Goal: Information Seeking & Learning: Learn about a topic

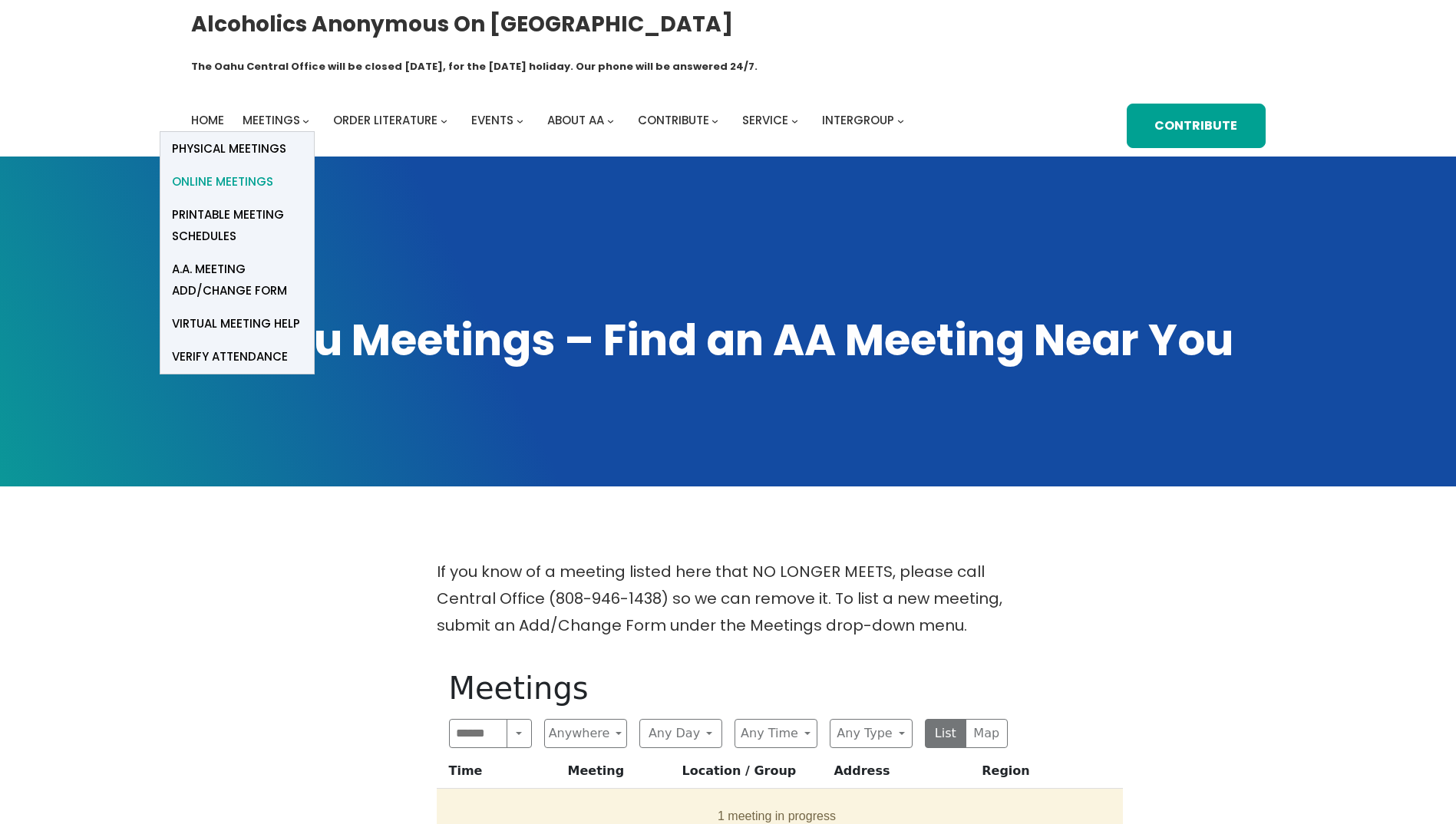
click at [259, 171] on span "Online Meetings" at bounding box center [223, 182] width 101 height 21
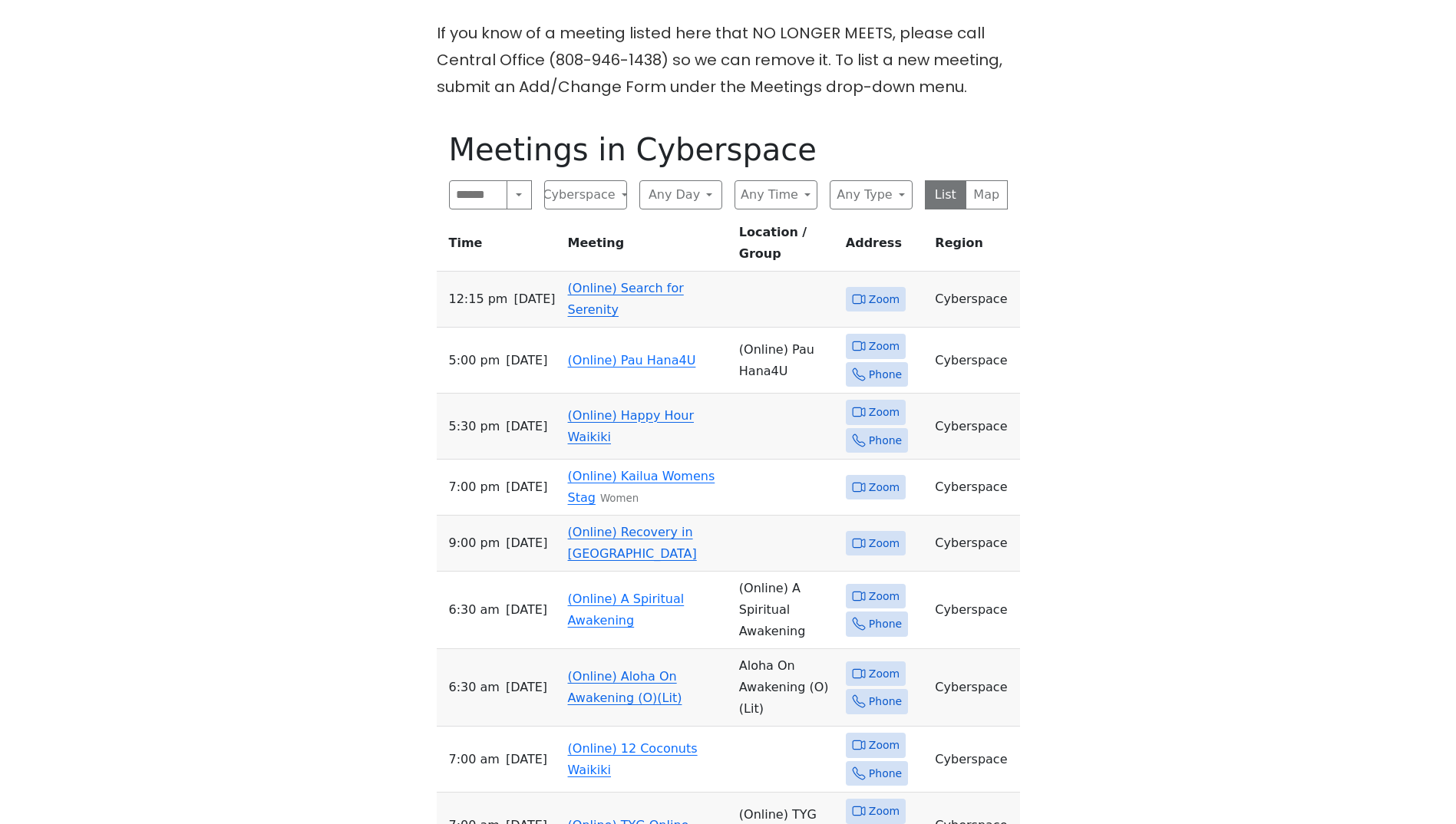
scroll to position [537, 0]
click at [899, 182] on button "Any Type" at bounding box center [872, 197] width 83 height 29
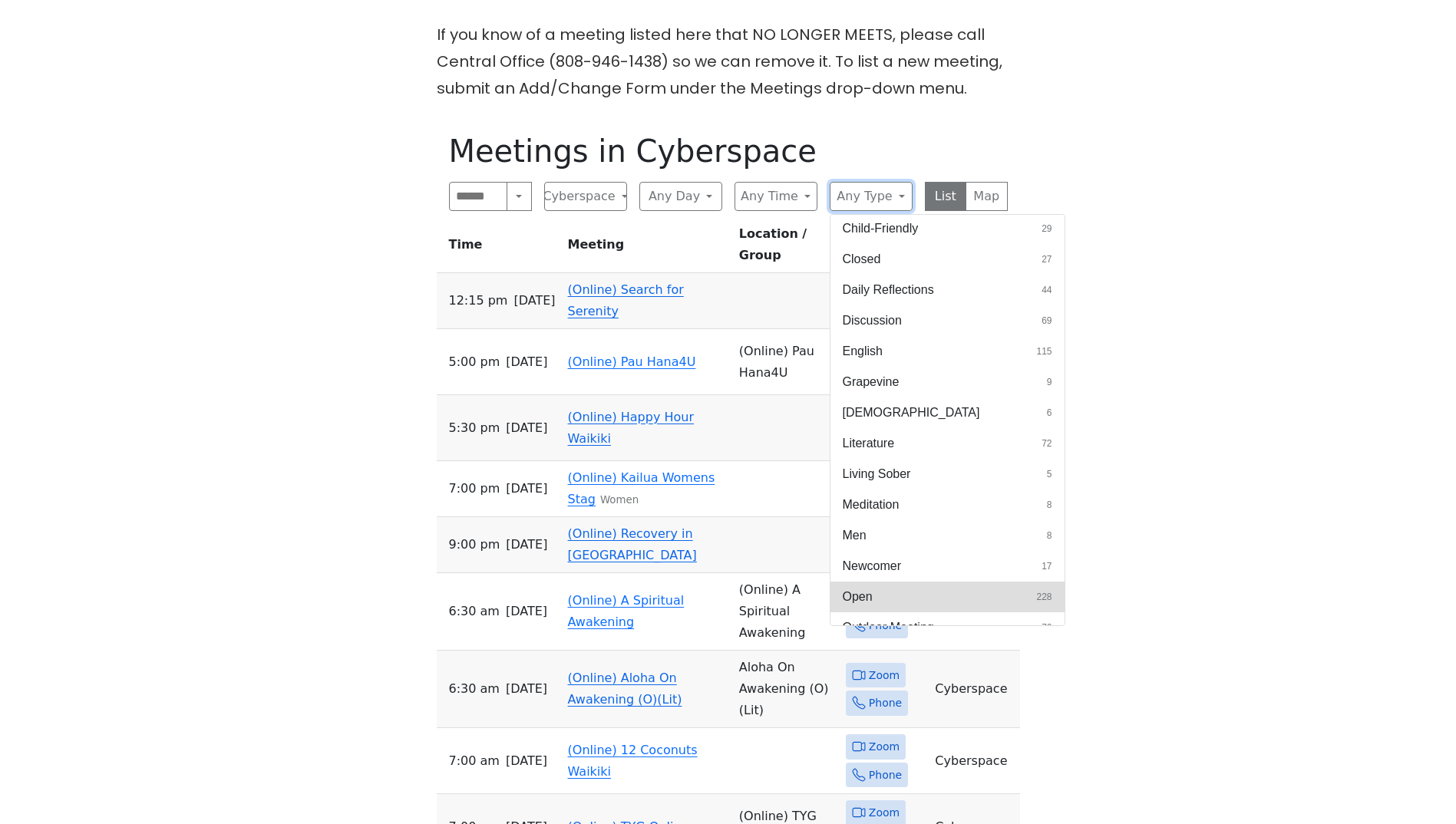
scroll to position [236, 0]
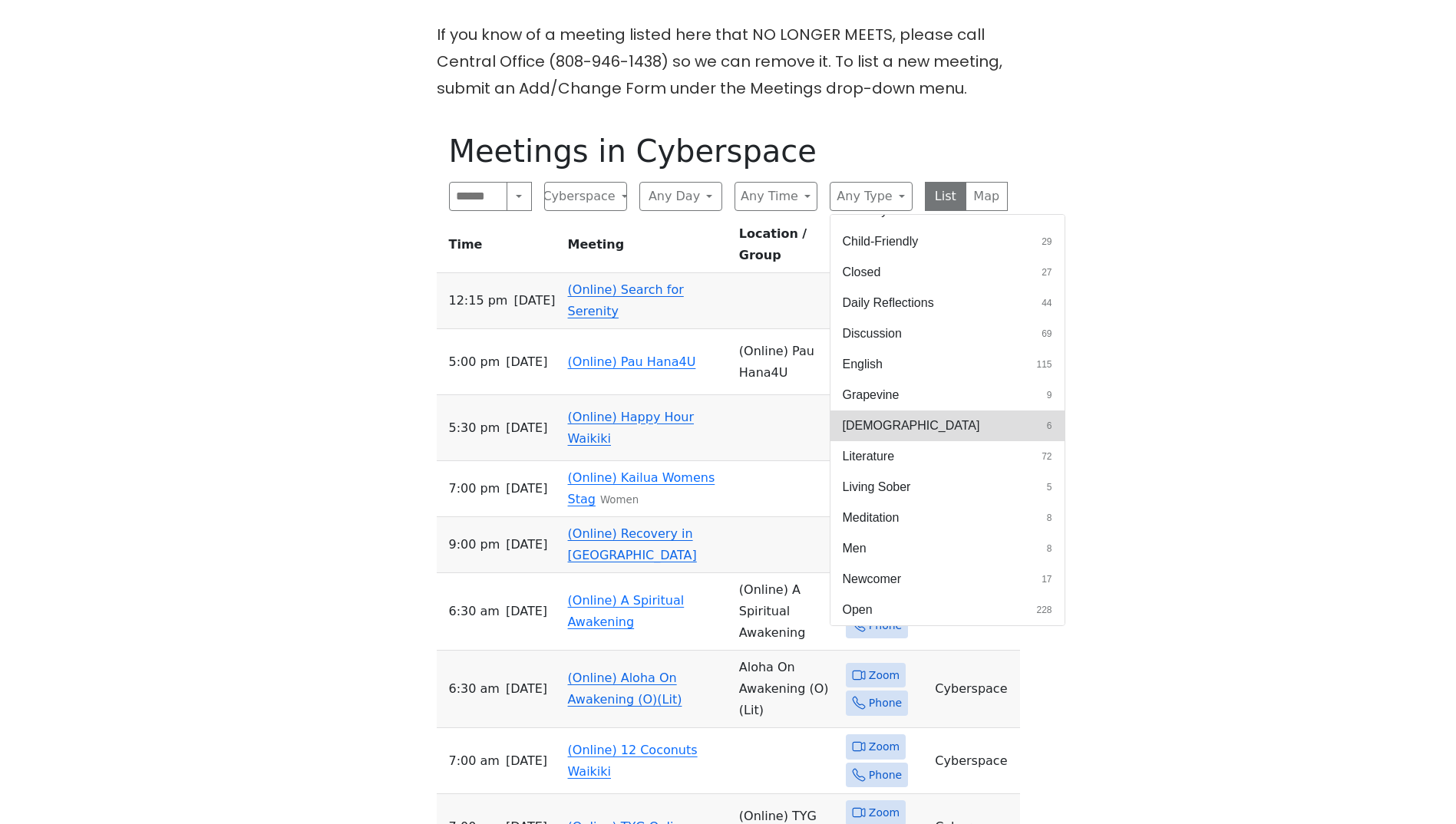
click at [874, 417] on span "[DEMOGRAPHIC_DATA]" at bounding box center [912, 426] width 137 height 19
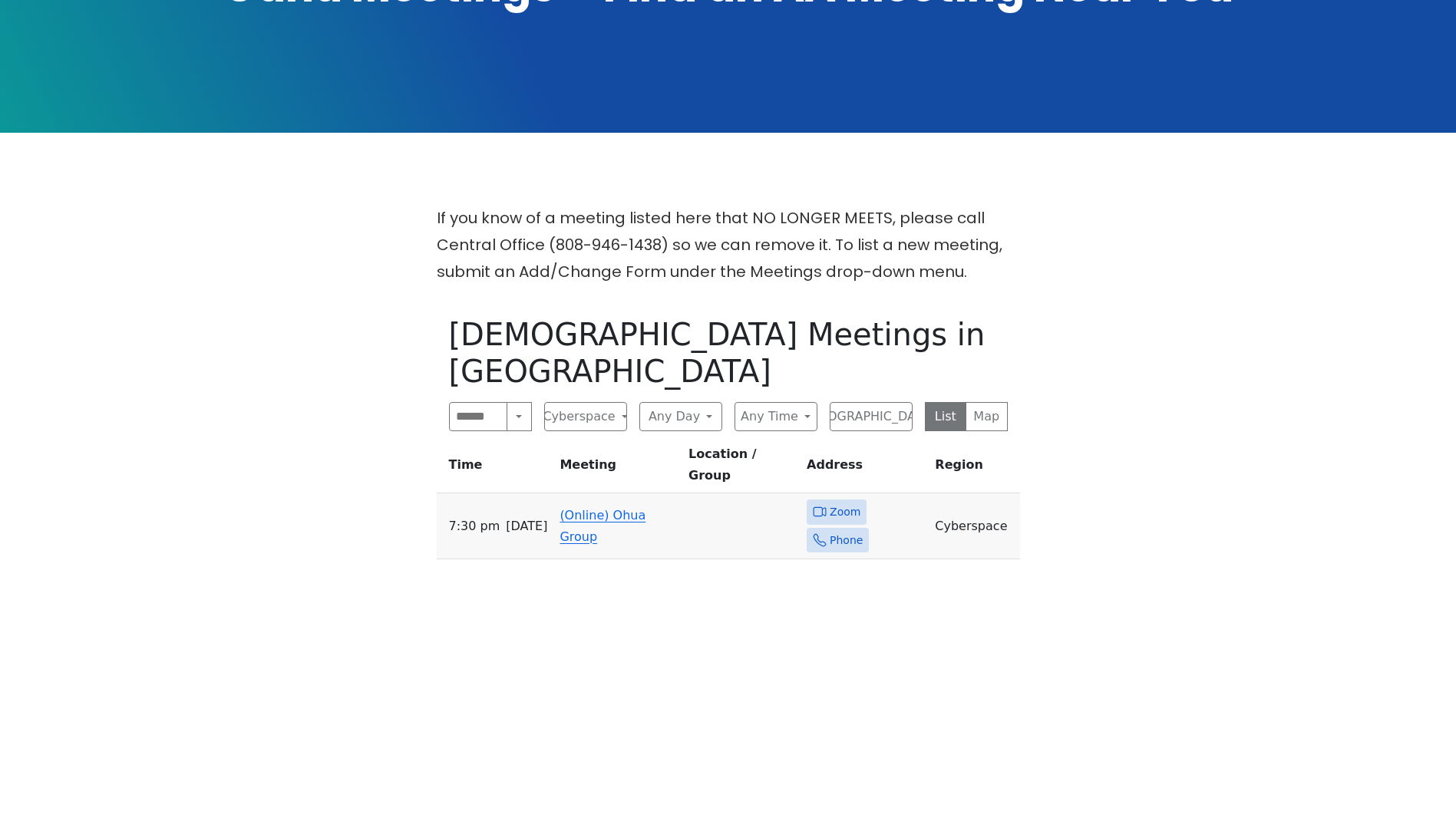
scroll to position [307, 0]
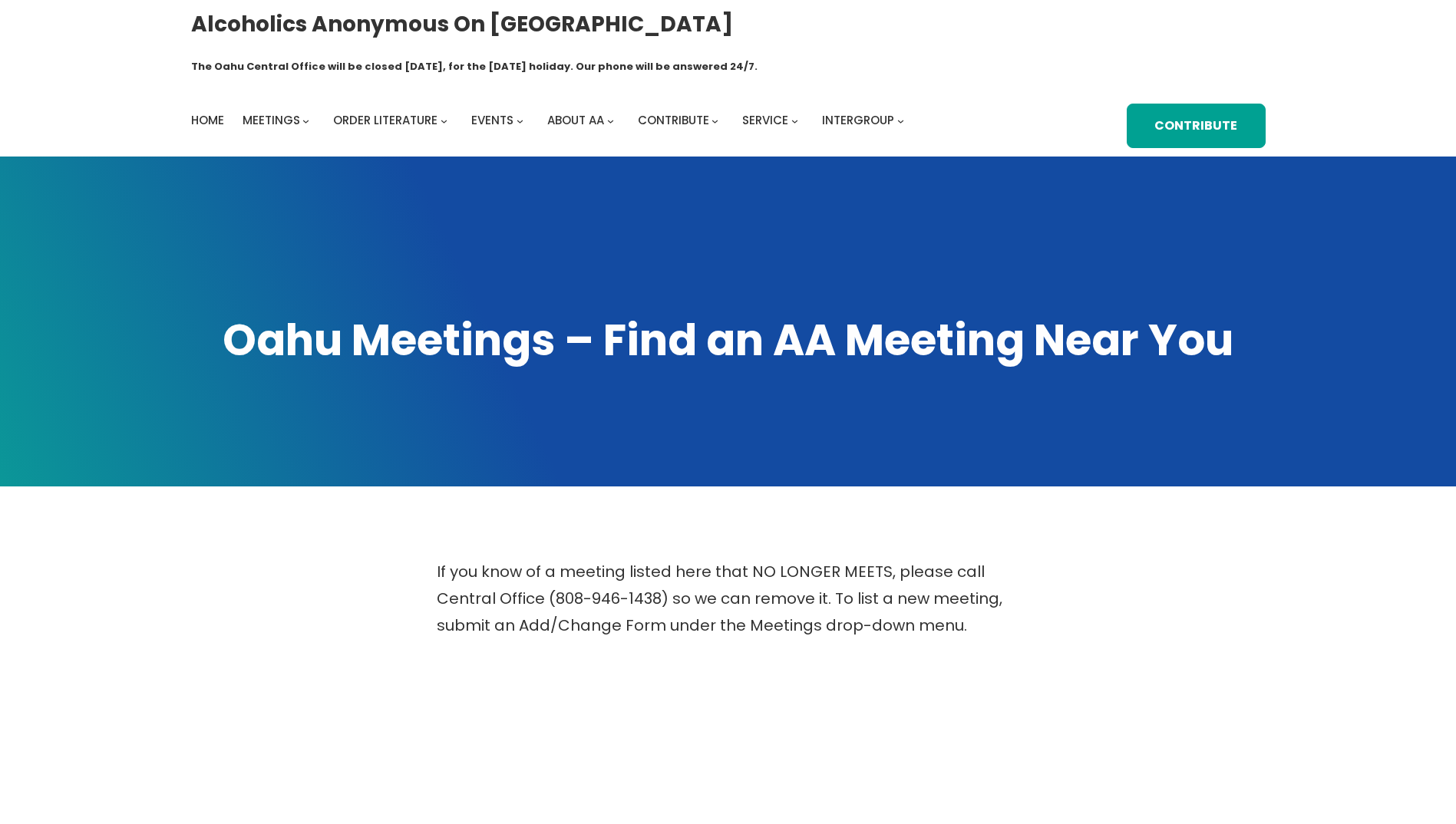
scroll to position [326, 0]
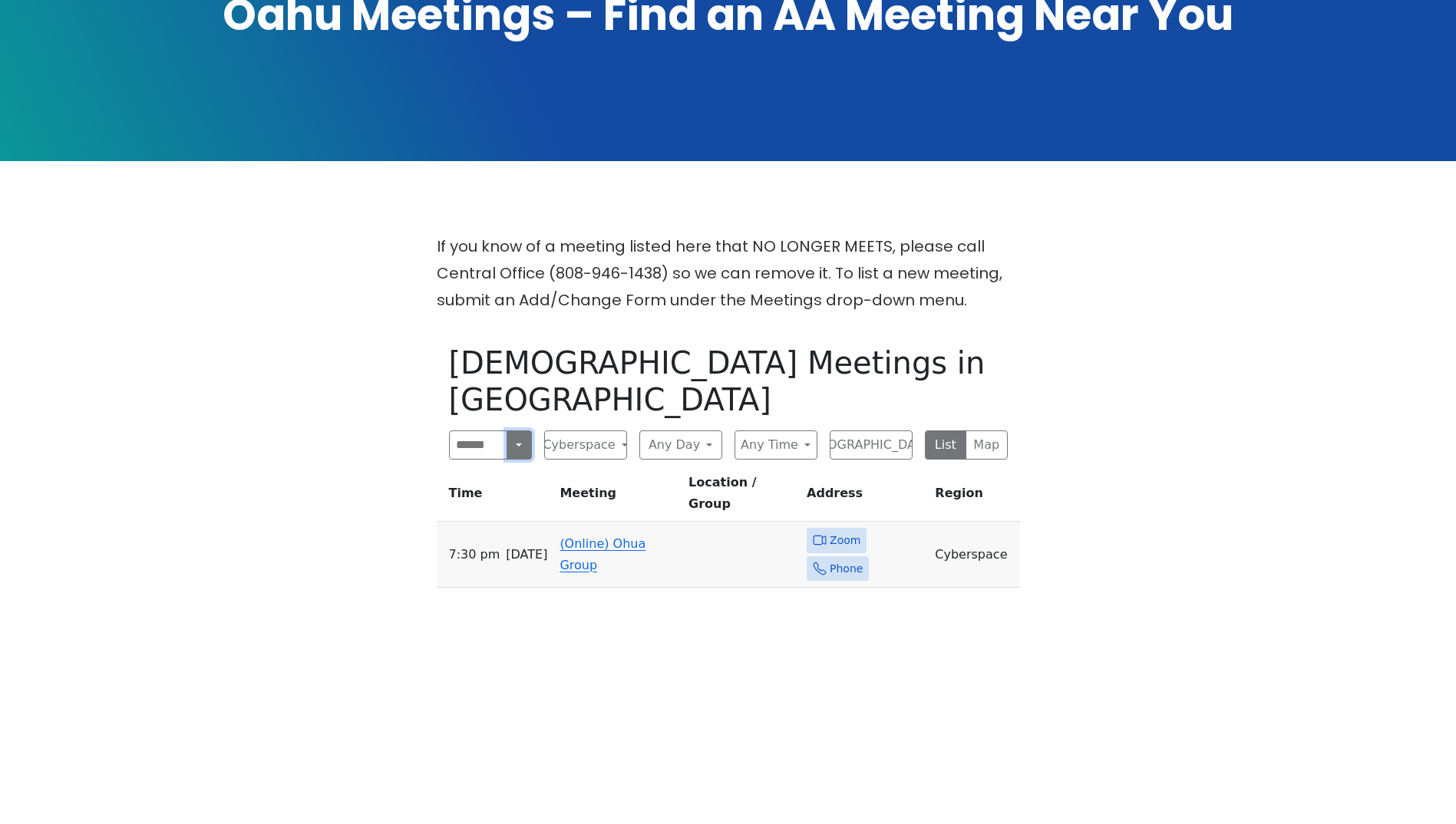
click at [519, 431] on button "Search" at bounding box center [519, 445] width 24 height 29
click at [493, 494] on button "Near Location" at bounding box center [491, 519] width 82 height 49
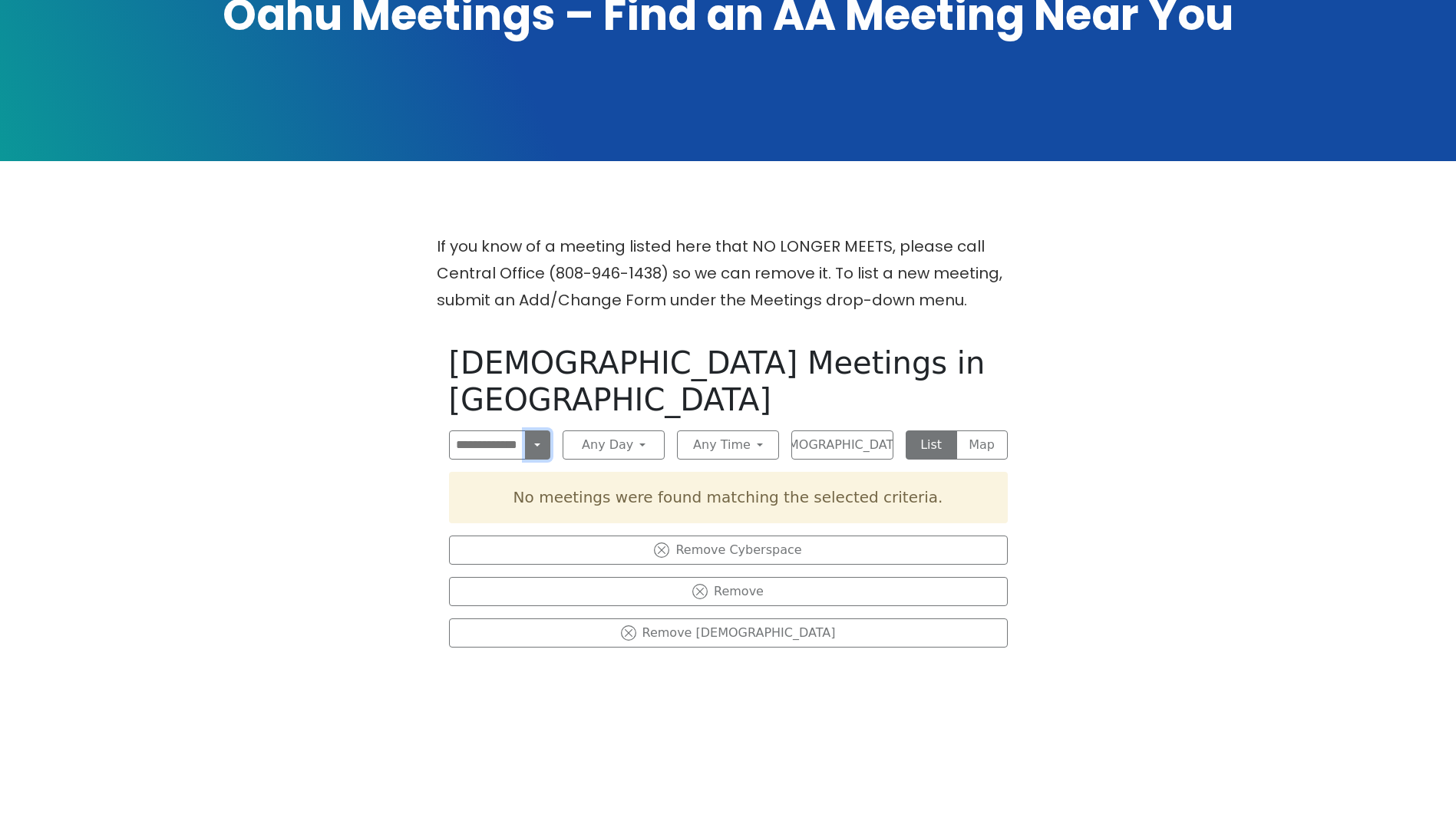
click at [539, 431] on button "Near Location" at bounding box center [538, 445] width 26 height 29
click at [522, 463] on button "Search" at bounding box center [499, 479] width 100 height 31
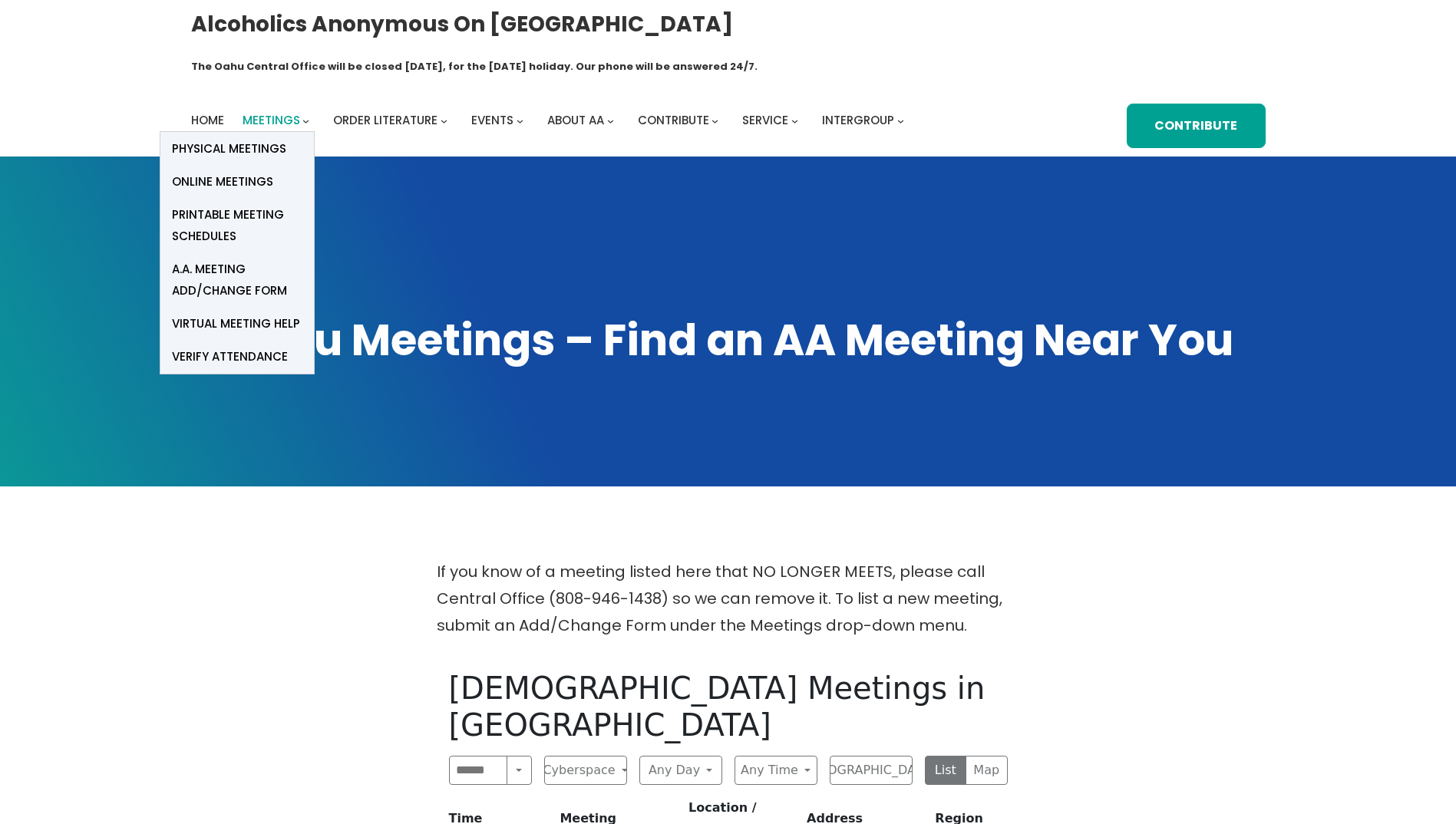
click at [288, 112] on span "Meetings" at bounding box center [271, 120] width 58 height 16
click at [269, 138] on span "Physical Meetings" at bounding box center [229, 148] width 114 height 21
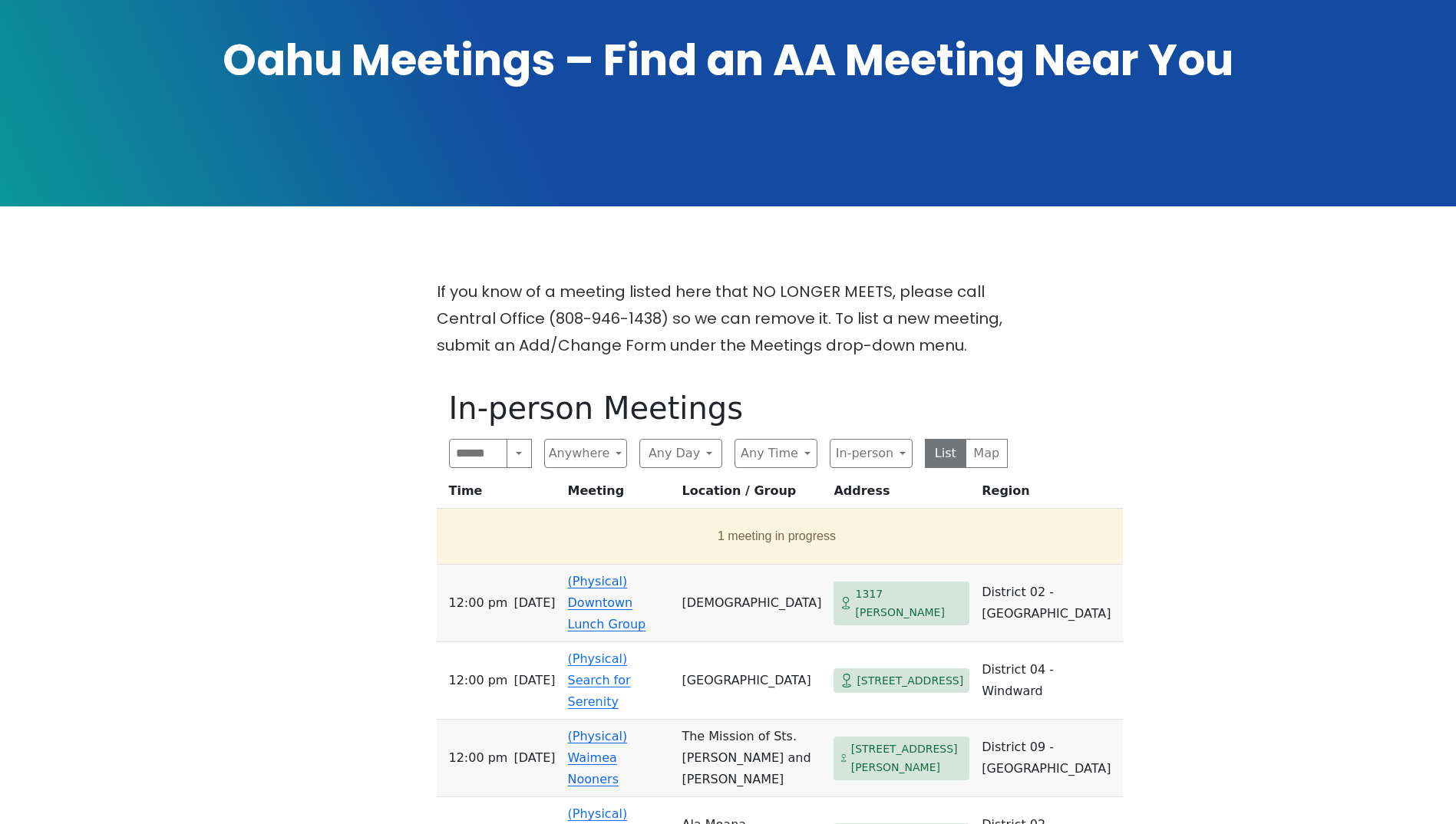
scroll to position [307, 0]
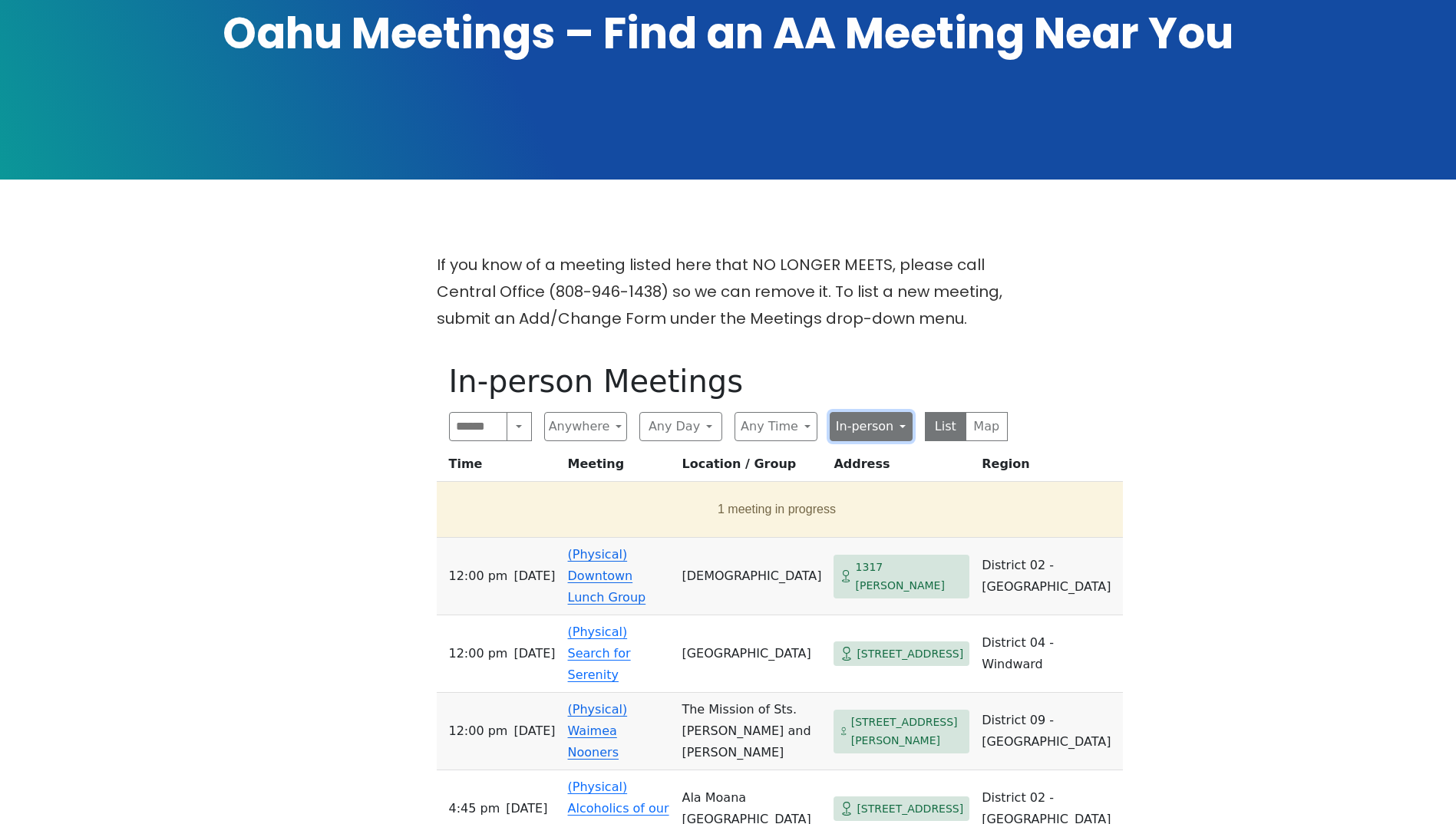
click at [899, 412] on button "In-person" at bounding box center [872, 427] width 83 height 29
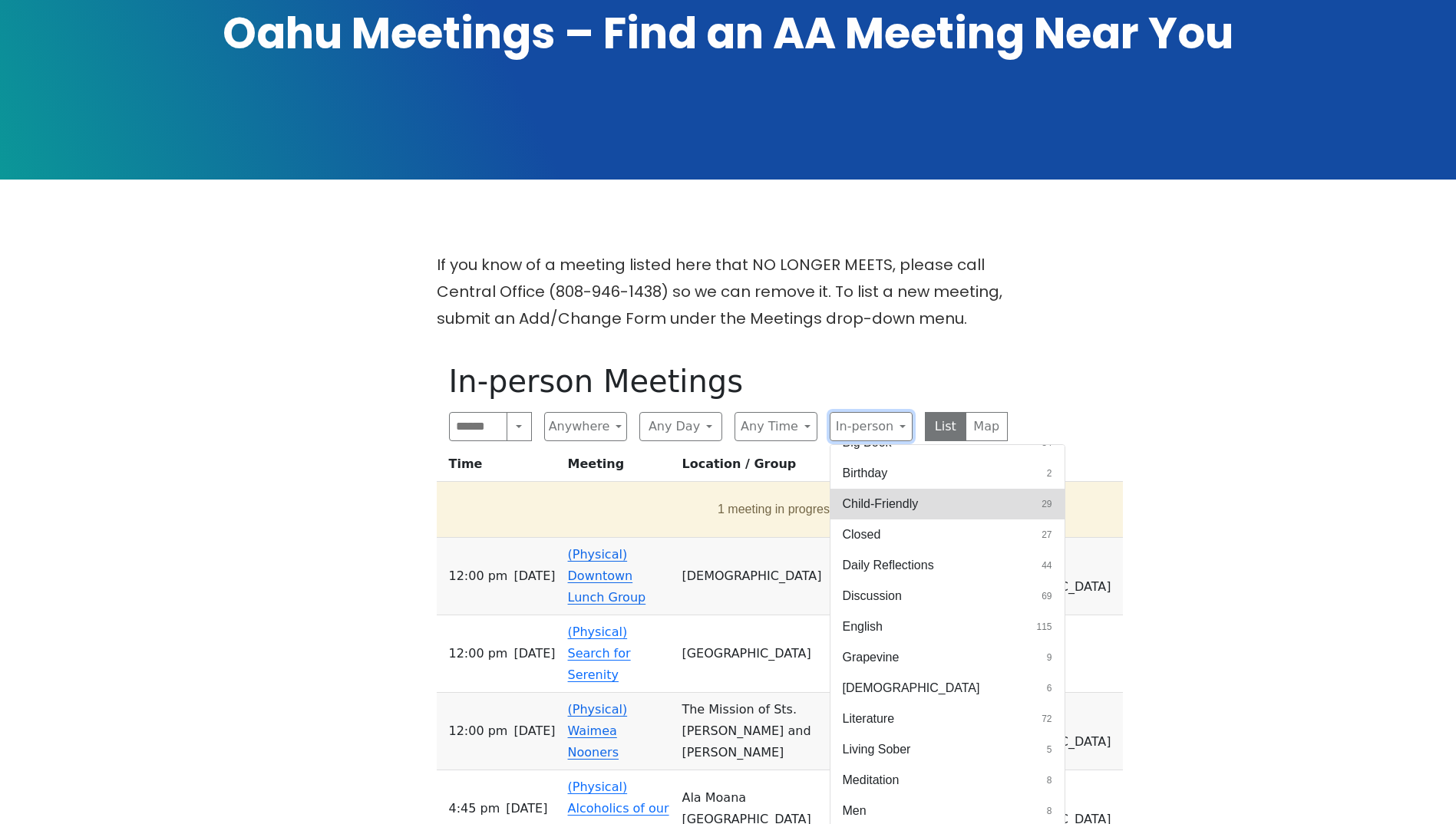
scroll to position [230, 0]
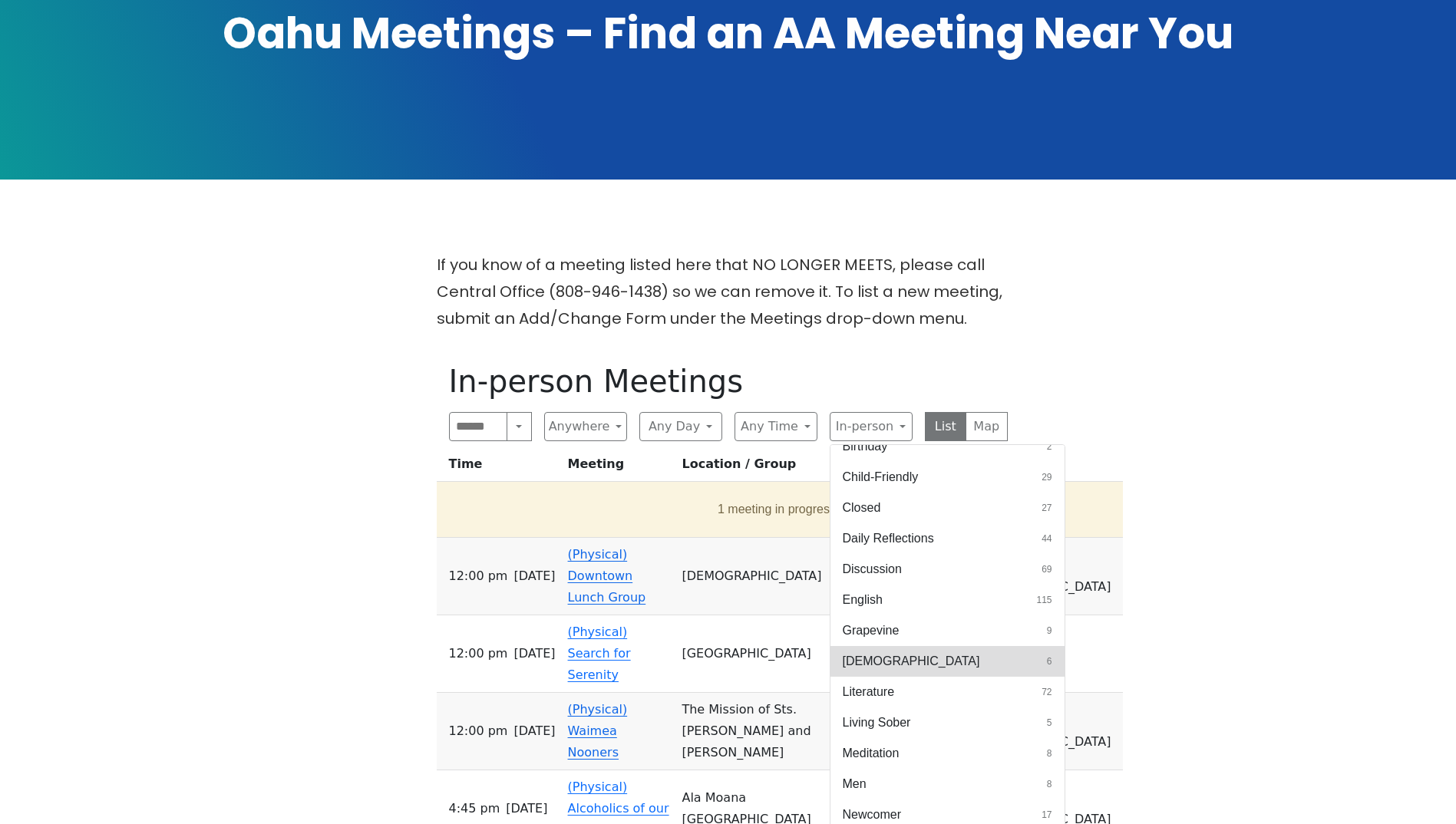
click at [924, 646] on button "[DEMOGRAPHIC_DATA] 6" at bounding box center [947, 662] width 234 height 31
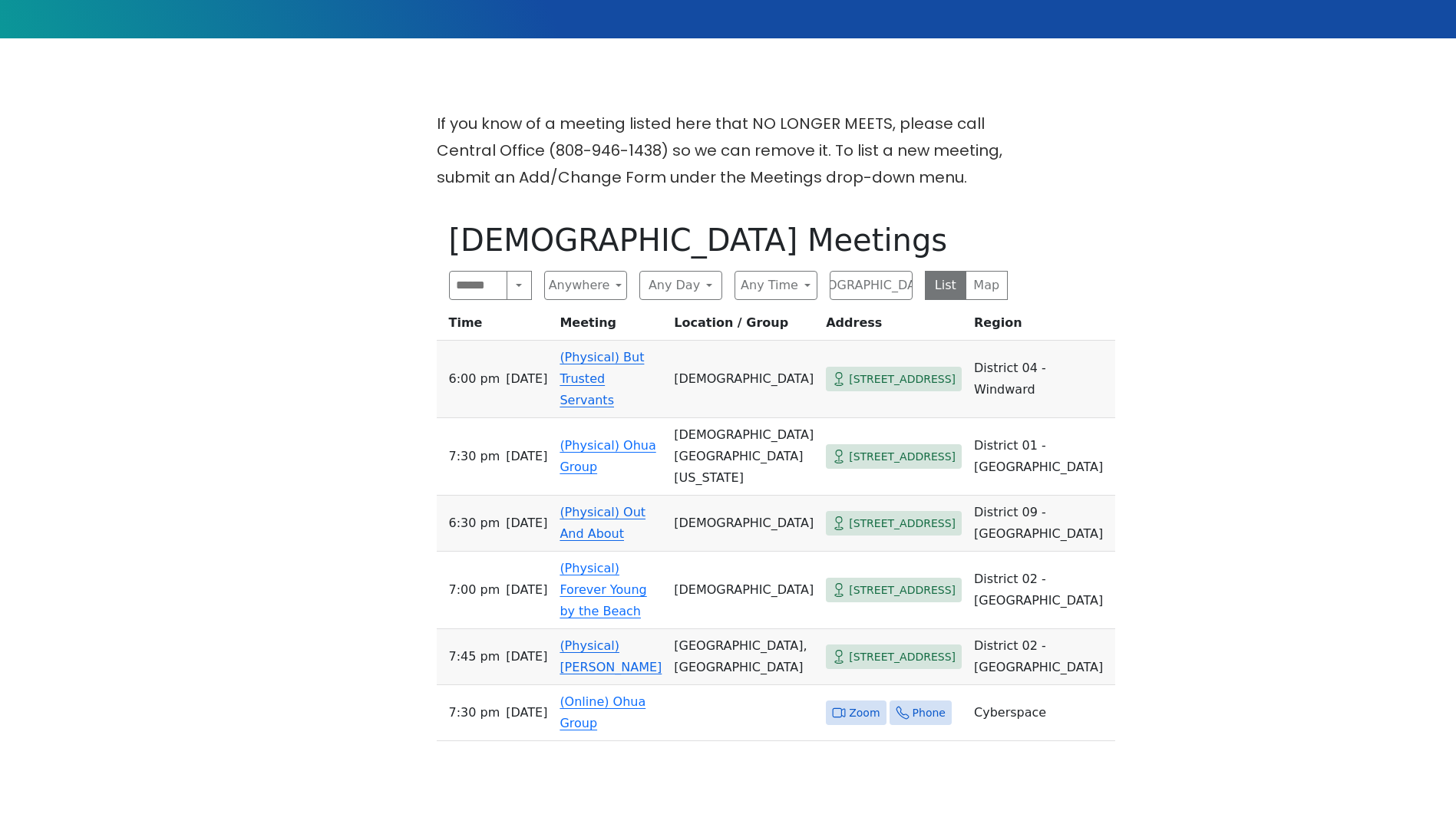
scroll to position [460, 0]
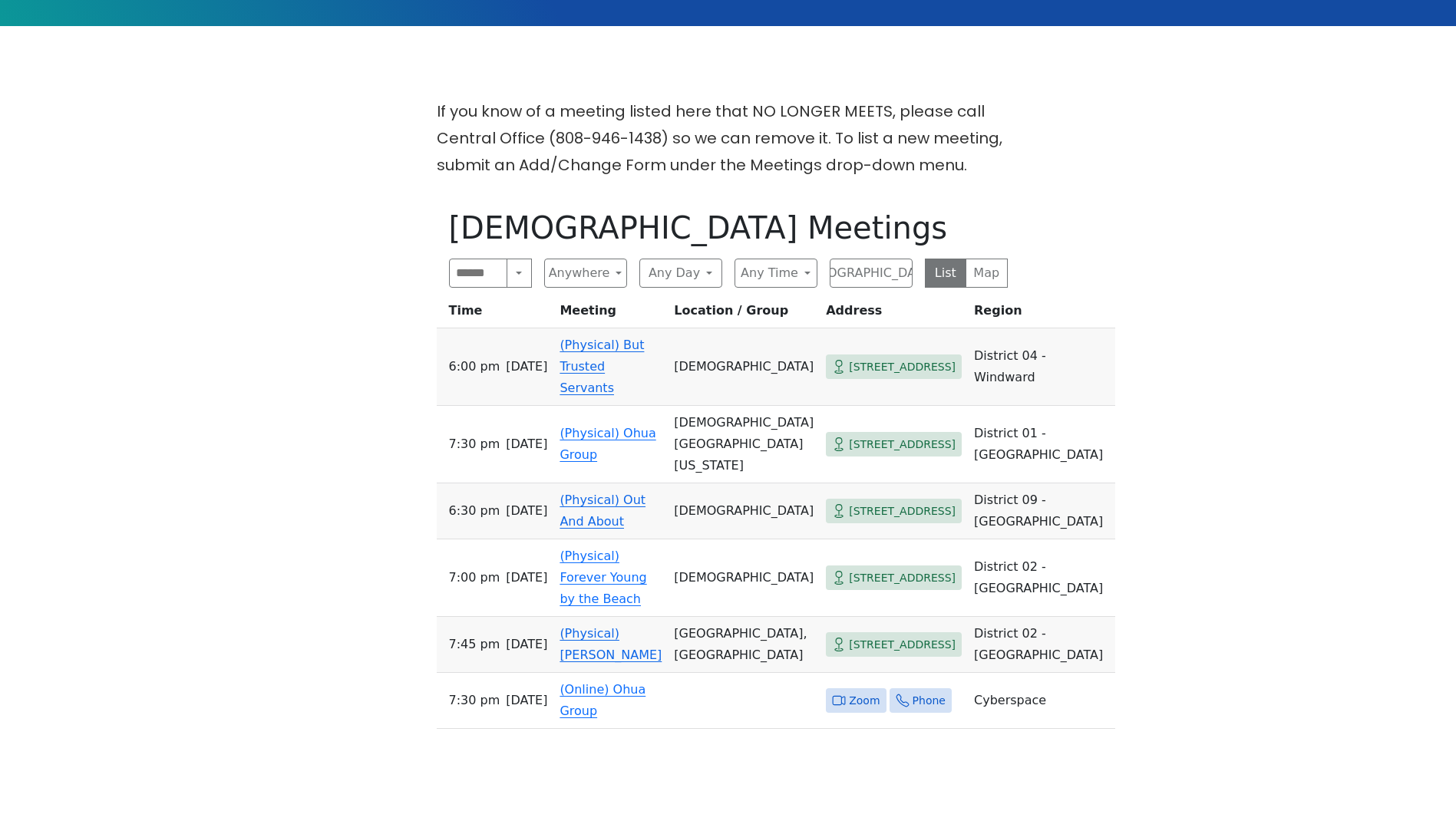
click at [1051, 657] on div "If you know of a meeting listed here that NO LONGER MEETS, please call Central …" at bounding box center [727, 569] width 1310 height 941
